Goal: Task Accomplishment & Management: Use online tool/utility

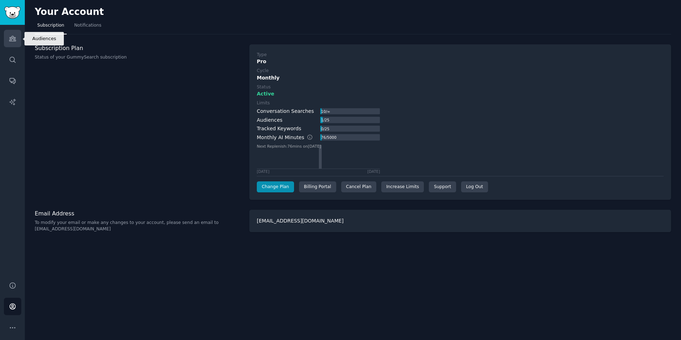
click at [12, 40] on icon "Sidebar" at bounding box center [12, 38] width 7 height 7
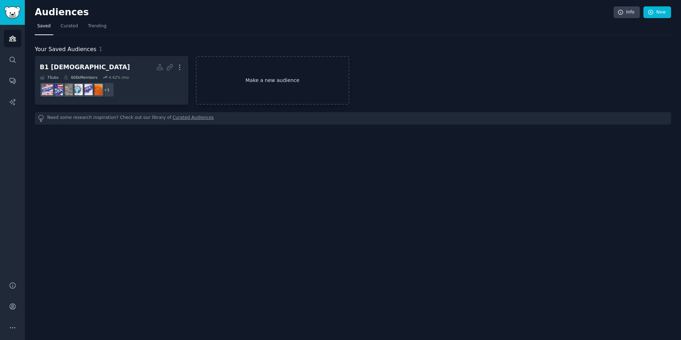
click at [247, 78] on link "Make a new audience" at bounding box center [273, 80] width 154 height 49
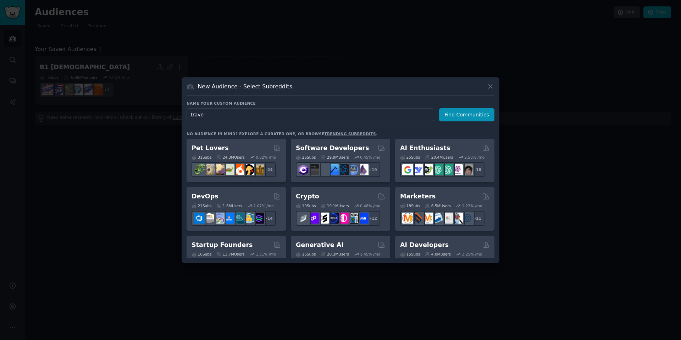
type input "travel"
click button "Find Communities" at bounding box center [466, 114] width 55 height 13
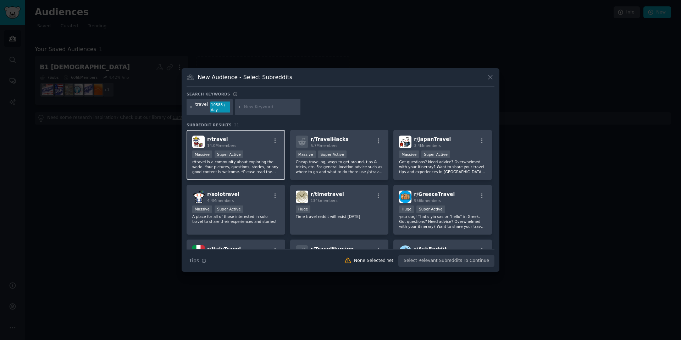
click at [258, 146] on div "r/ travel 14.0M members" at bounding box center [235, 142] width 87 height 12
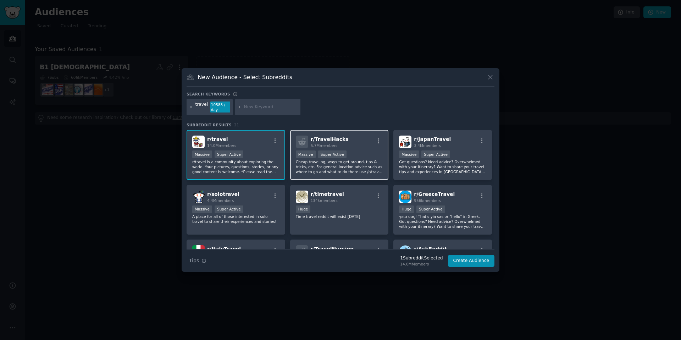
click at [363, 144] on div "r/ TravelHacks 5.7M members" at bounding box center [339, 142] width 87 height 12
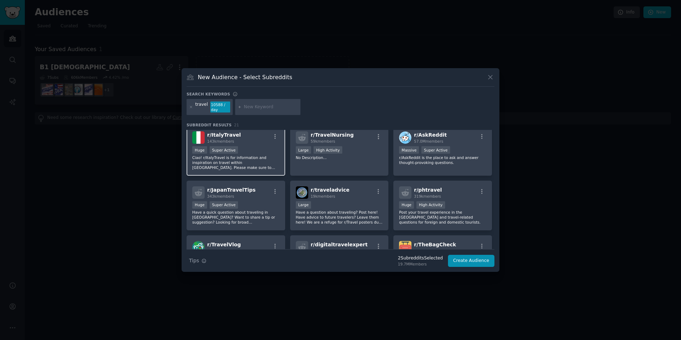
scroll to position [124, 0]
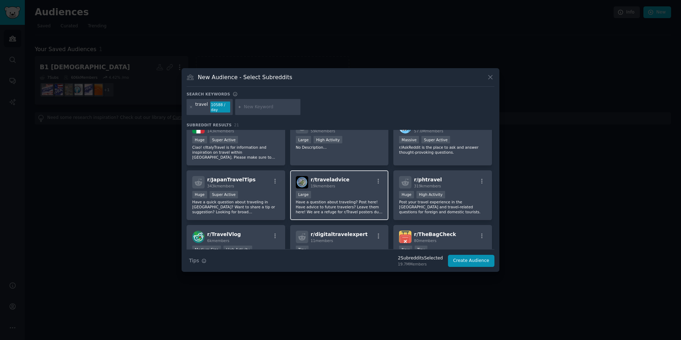
click at [356, 190] on div "r/ traveladvice 19k members Large Have a question about traveling? Post here! H…" at bounding box center [339, 195] width 99 height 50
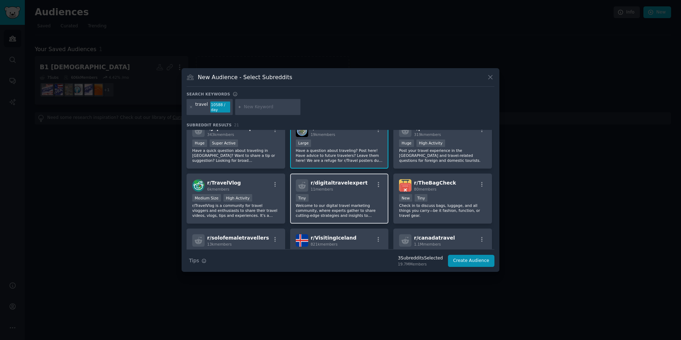
scroll to position [177, 0]
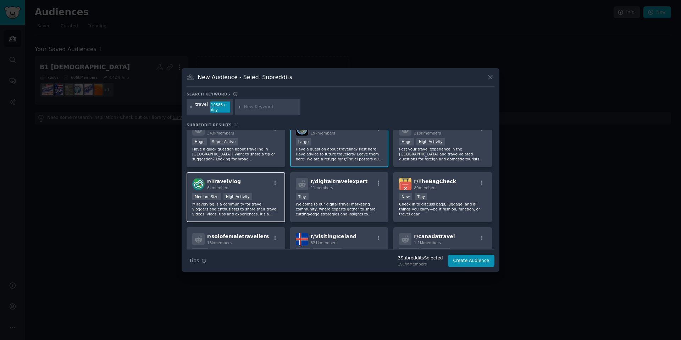
click at [254, 179] on div "r/ TravelVlog 6k members" at bounding box center [235, 184] width 87 height 12
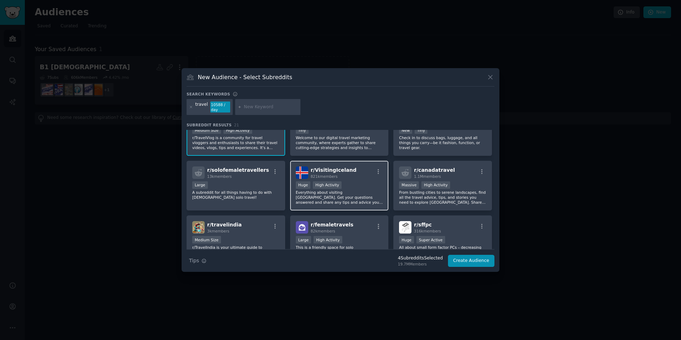
scroll to position [245, 0]
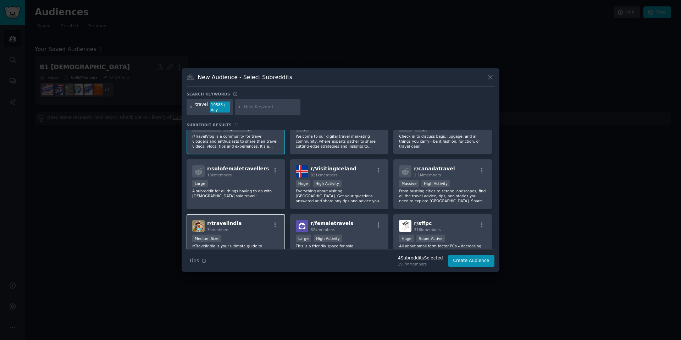
click at [257, 229] on div "r/ travelindia 3k members" at bounding box center [235, 226] width 87 height 12
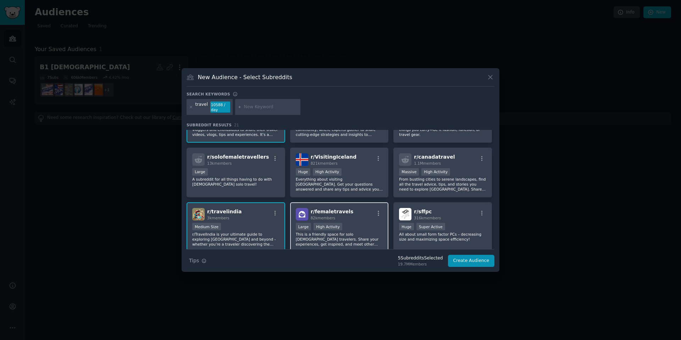
scroll to position [285, 0]
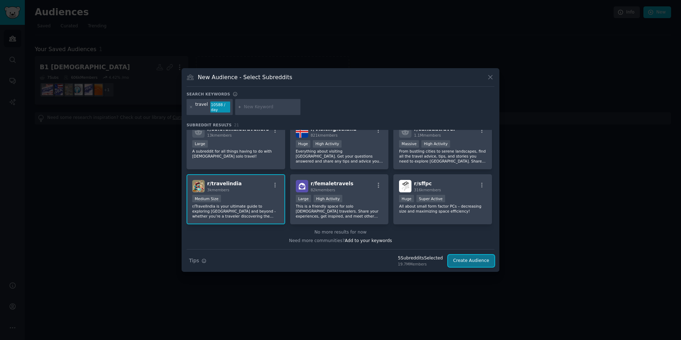
click at [464, 259] on button "Create Audience" at bounding box center [471, 261] width 47 height 12
